Goal: Task Accomplishment & Management: Check status

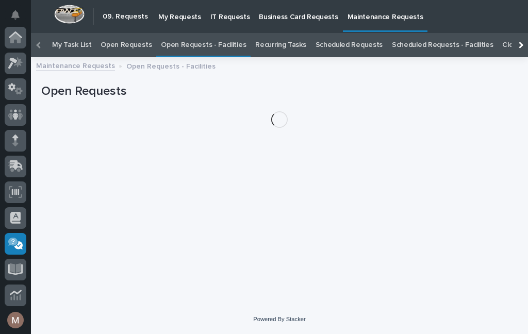
scroll to position [33, 0]
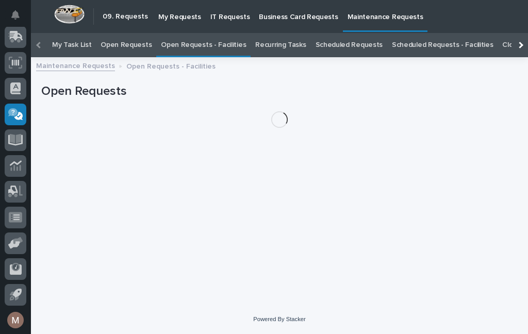
scroll to position [33, 0]
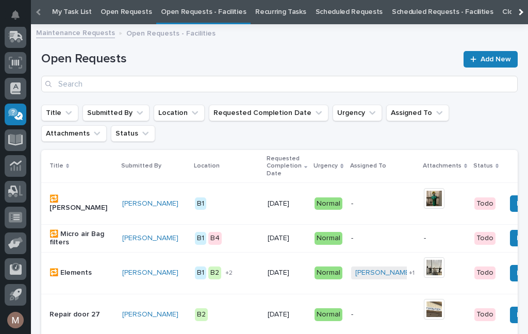
click at [200, 13] on link "Open Requests - Facilities" at bounding box center [203, 12] width 85 height 24
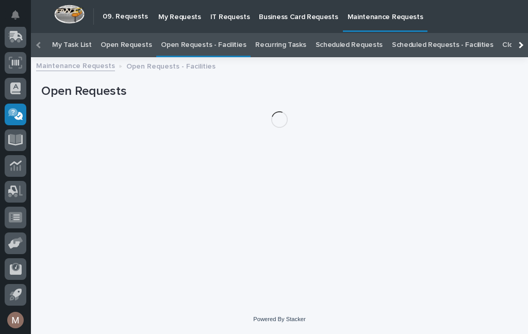
scroll to position [33, 0]
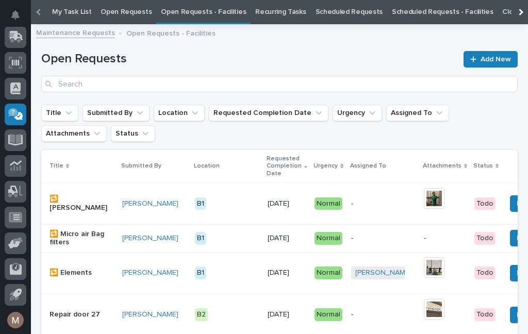
click at [215, 6] on link "Open Requests - Facilities" at bounding box center [203, 12] width 85 height 24
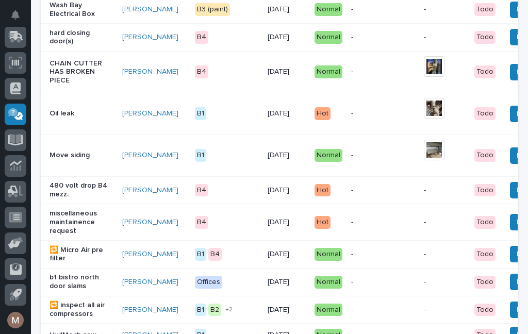
scroll to position [575, 0]
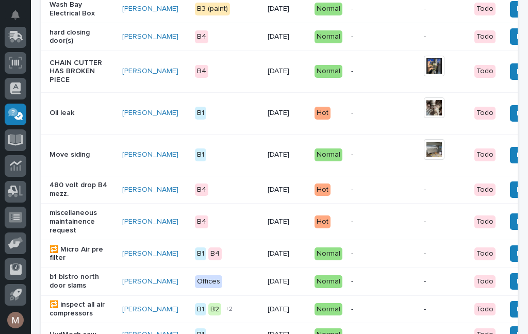
click at [74, 235] on p "miscellaneous maintainence request" at bounding box center [82, 222] width 64 height 26
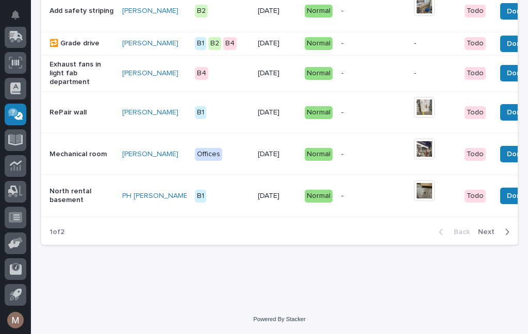
scroll to position [1023, 0]
click at [504, 237] on div "button" at bounding box center [505, 231] width 9 height 9
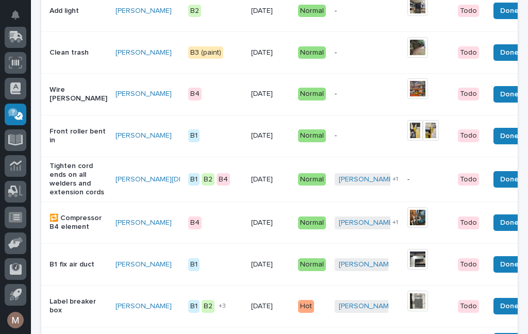
scroll to position [352, 0]
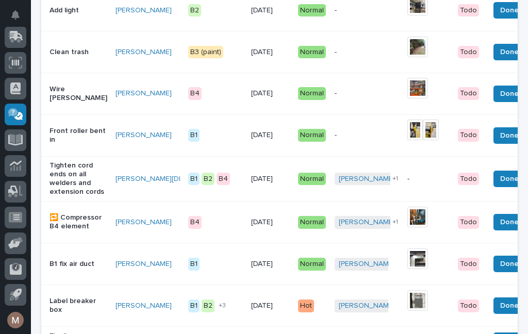
click at [74, 48] on p "Clean trash" at bounding box center [79, 52] width 58 height 9
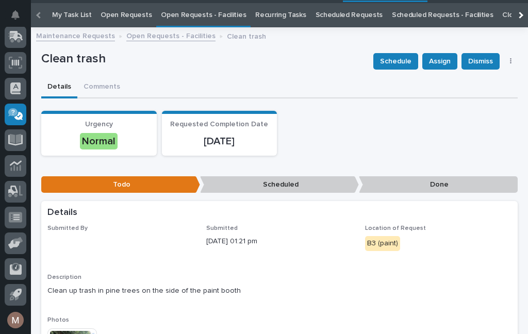
scroll to position [33, 0]
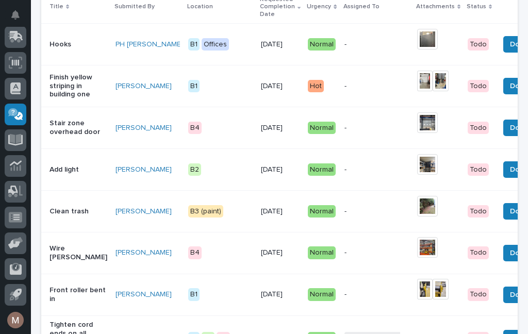
scroll to position [191, 0]
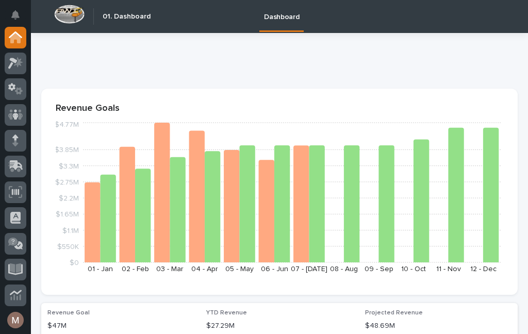
click at [145, 50] on div at bounding box center [277, 58] width 472 height 17
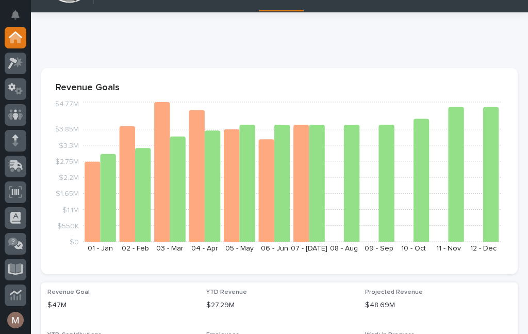
scroll to position [21, 0]
